Goal: Task Accomplishment & Management: Manage account settings

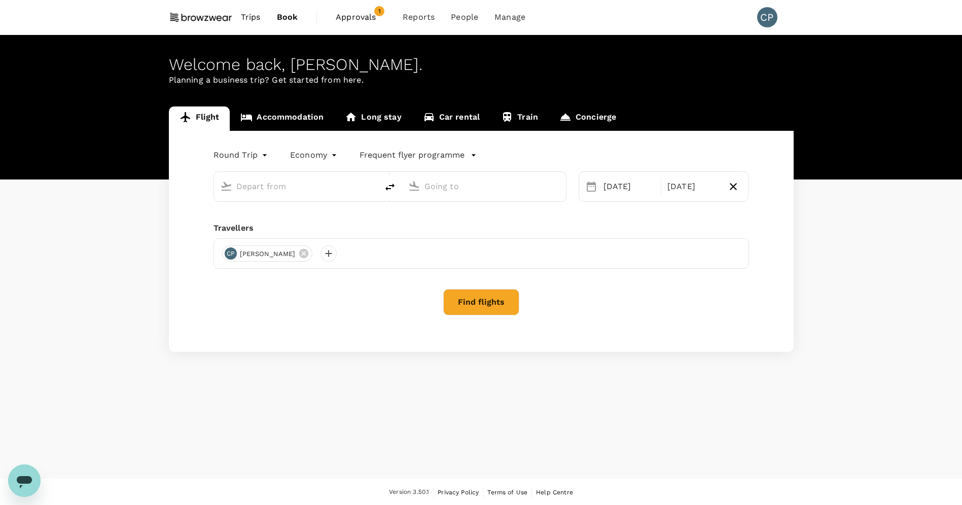
type input "[GEOGRAPHIC_DATA] ([GEOGRAPHIC_DATA]), [GEOGRAPHIC_DATA] (any)"
type input "[US_STATE], [GEOGRAPHIC_DATA] (any)"
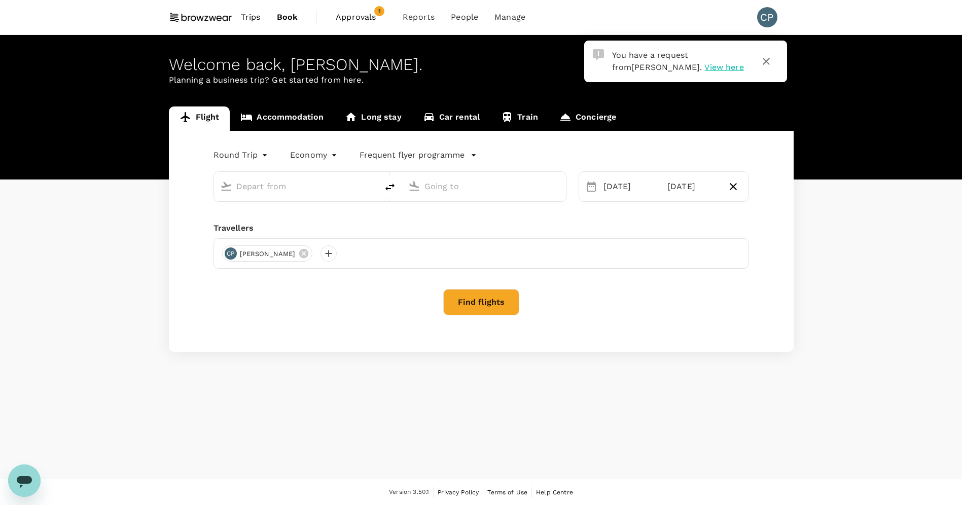
type input "[GEOGRAPHIC_DATA] ([GEOGRAPHIC_DATA]), [GEOGRAPHIC_DATA] (any)"
type input "[US_STATE], [GEOGRAPHIC_DATA] (any)"
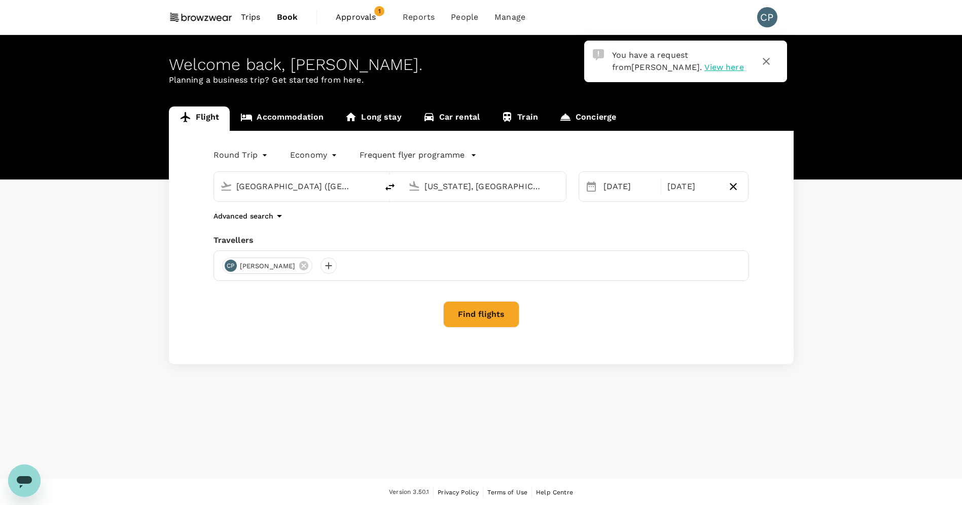
click at [704, 70] on span "View here" at bounding box center [723, 67] width 39 height 10
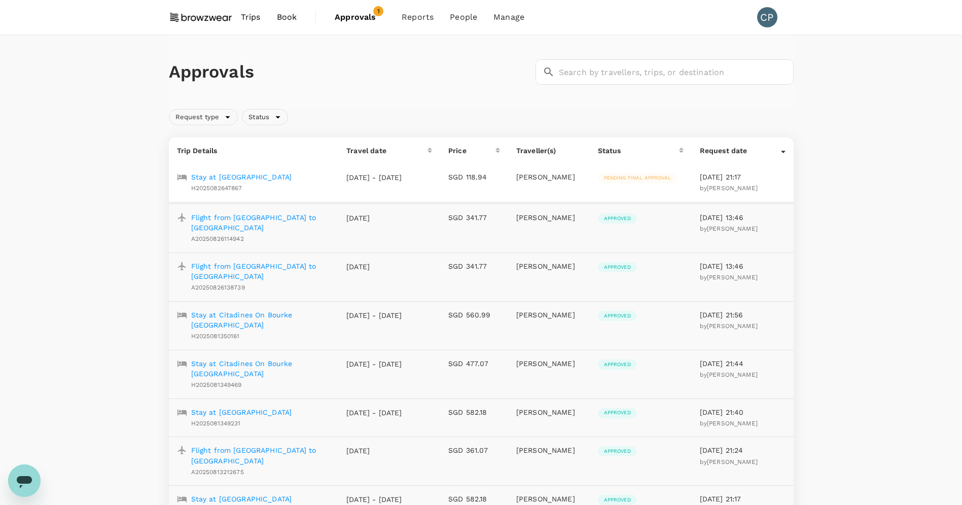
click at [215, 180] on p "Stay at [GEOGRAPHIC_DATA]" at bounding box center [241, 177] width 101 height 10
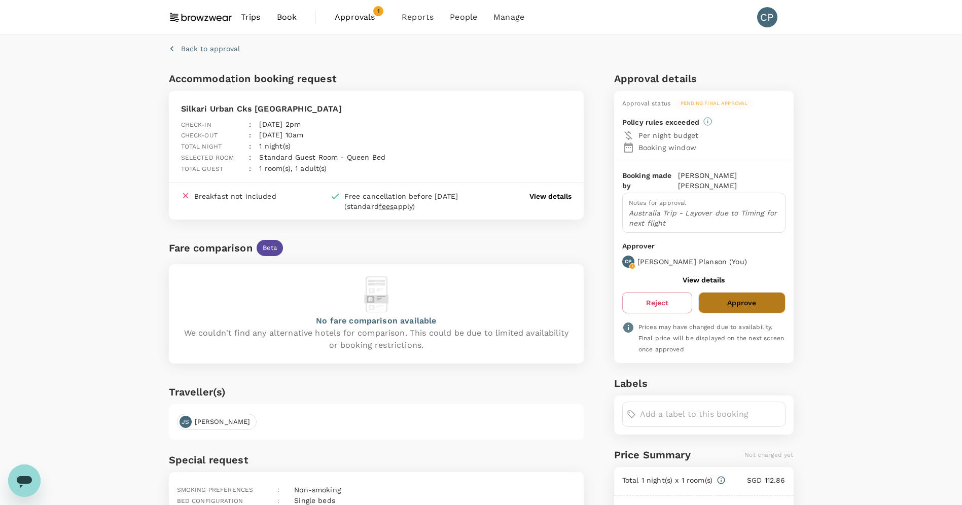
click at [723, 292] on button "Approve" at bounding box center [741, 302] width 87 height 21
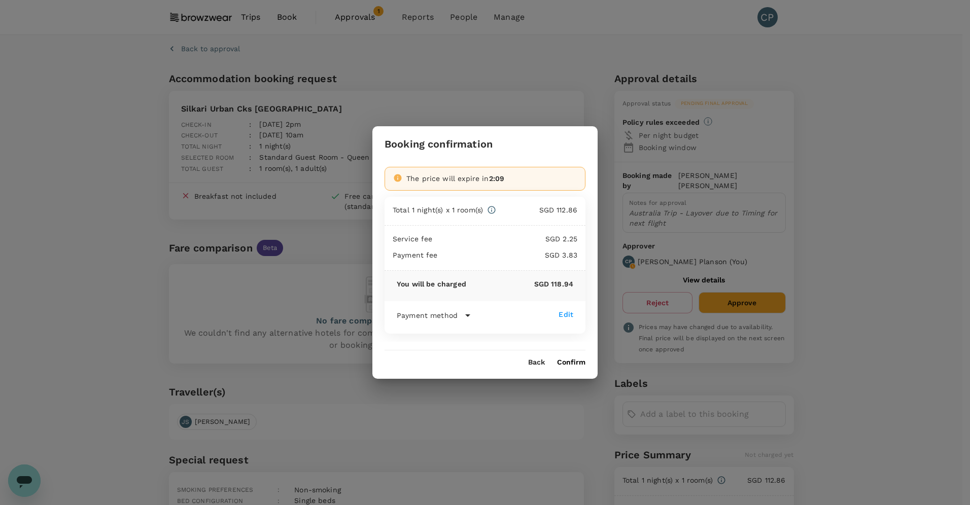
click at [569, 362] on button "Confirm" at bounding box center [571, 363] width 28 height 8
